Goal: Information Seeking & Learning: Understand process/instructions

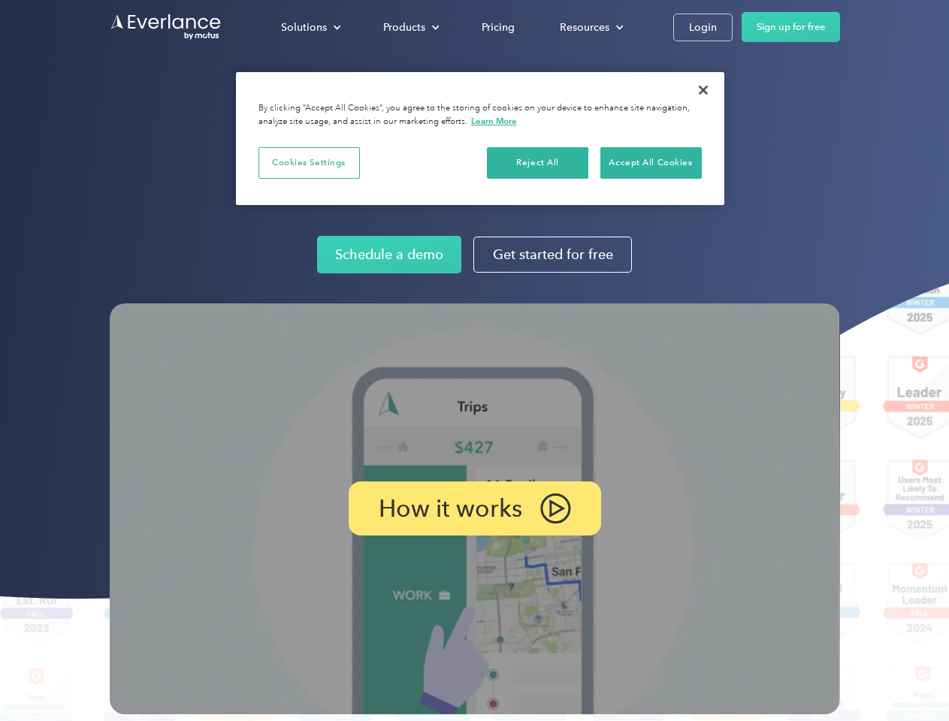
click at [474, 361] on img at bounding box center [475, 509] width 730 height 411
click at [310, 27] on div "Solutions" at bounding box center [304, 27] width 46 height 19
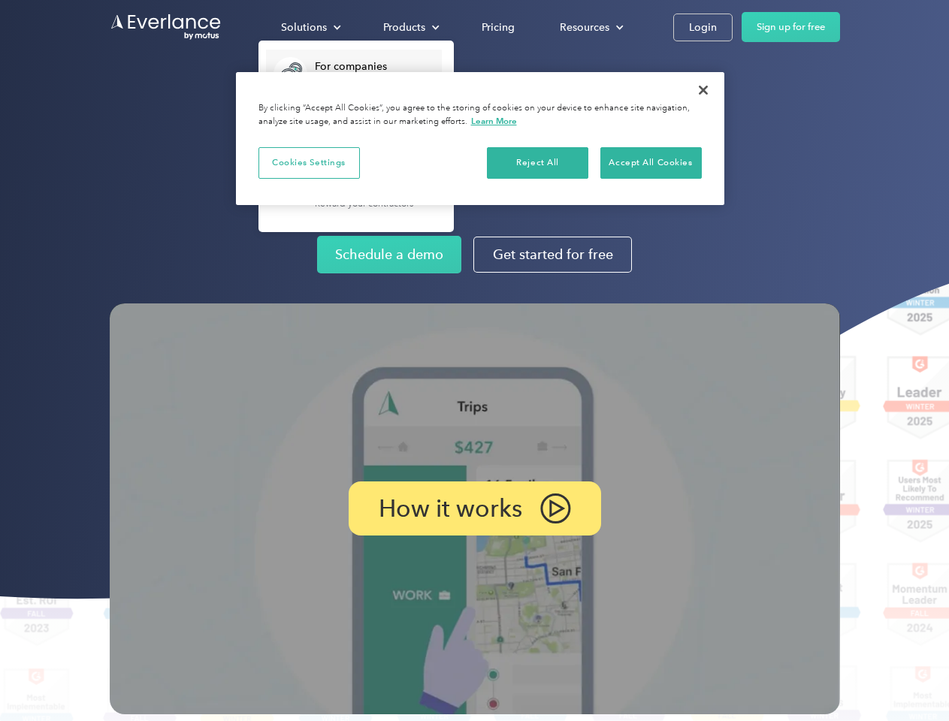
click at [410, 27] on div "Products" at bounding box center [404, 27] width 42 height 19
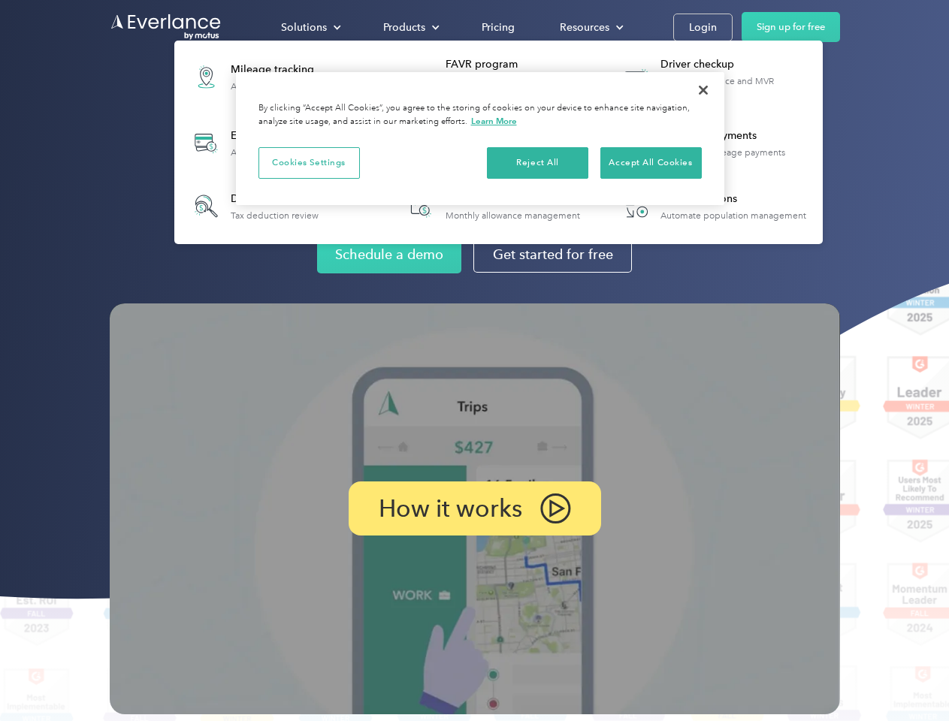
click at [590, 27] on div "Resources" at bounding box center [585, 27] width 50 height 19
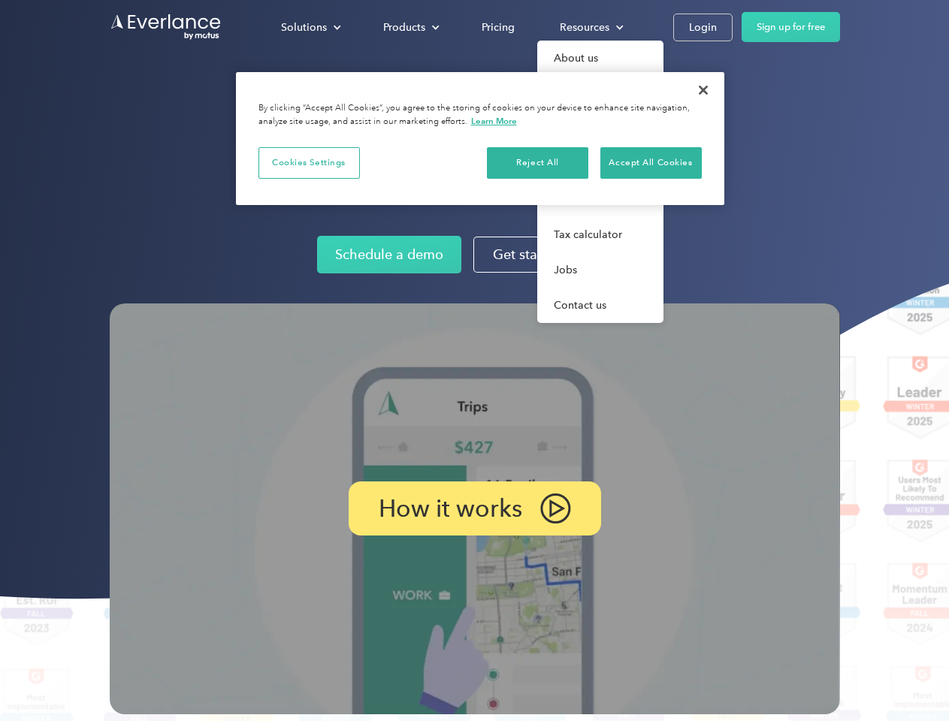
click at [474, 509] on p "How it works" at bounding box center [451, 509] width 144 height 18
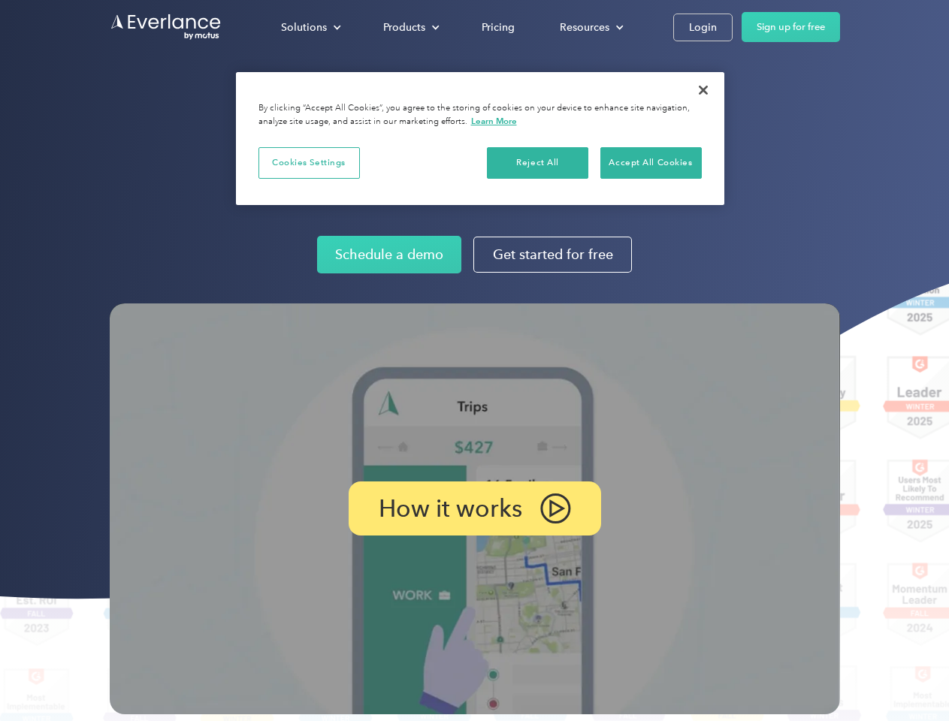
click at [309, 162] on button "Cookies Settings" at bounding box center [309, 163] width 101 height 32
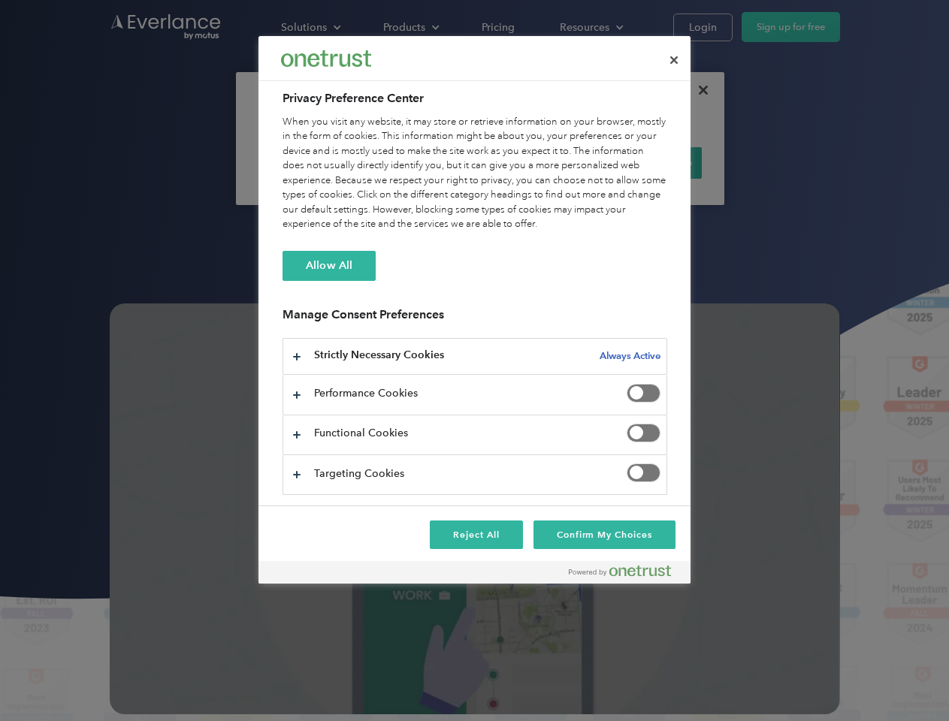
click at [538, 162] on div "When you visit any website, it may store or retrieve information on your browse…" at bounding box center [475, 173] width 385 height 117
click at [651, 162] on div "When you visit any website, it may store or retrieve information on your browse…" at bounding box center [475, 173] width 385 height 117
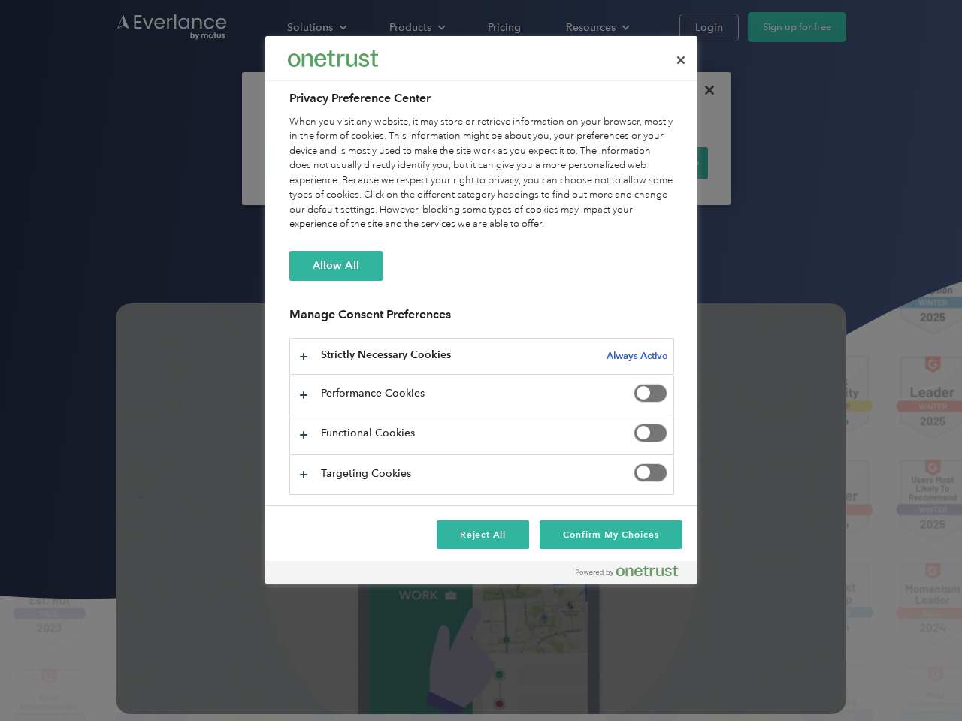
click at [703, 90] on div at bounding box center [481, 360] width 962 height 721
